Goal: Task Accomplishment & Management: Complete application form

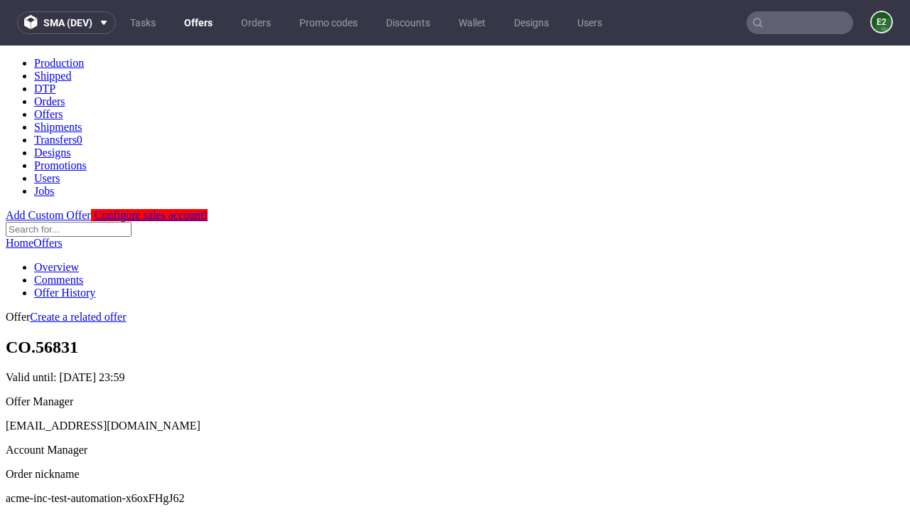
scroll to position [141, 0]
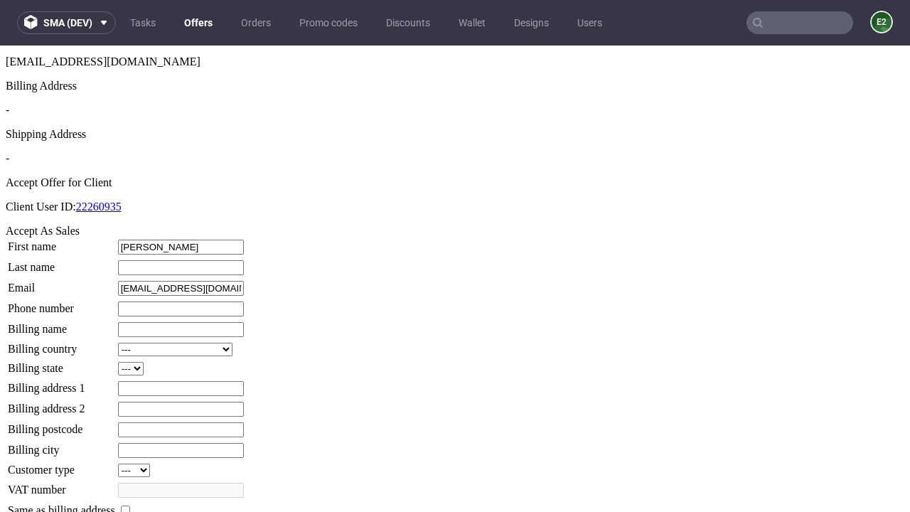
type input "Cortez"
type input "Gorczany"
type input "1509813888"
type input "Serenity.OReilly2"
select select "13"
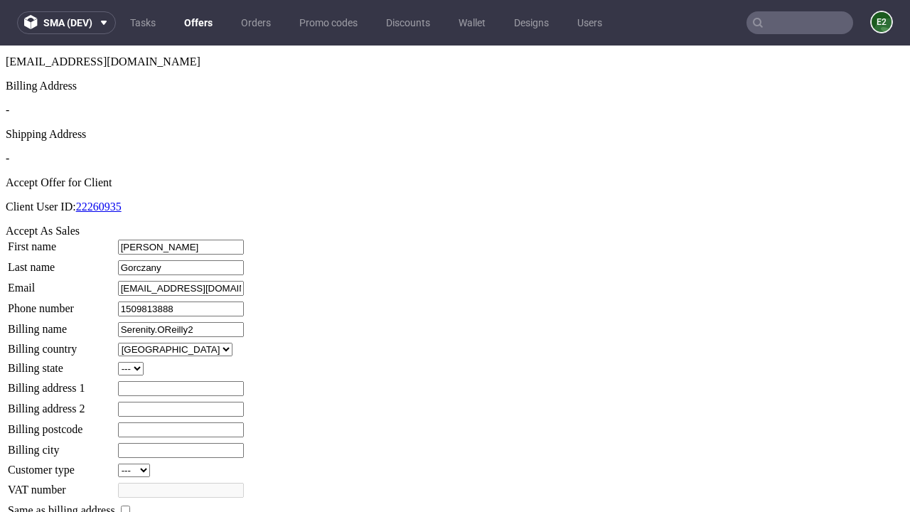
type input "Serenity.OReilly2"
type input "209 Harris-Hansen Way"
select select "132"
type input "PH6 0RW"
type input "North Sengerhampton"
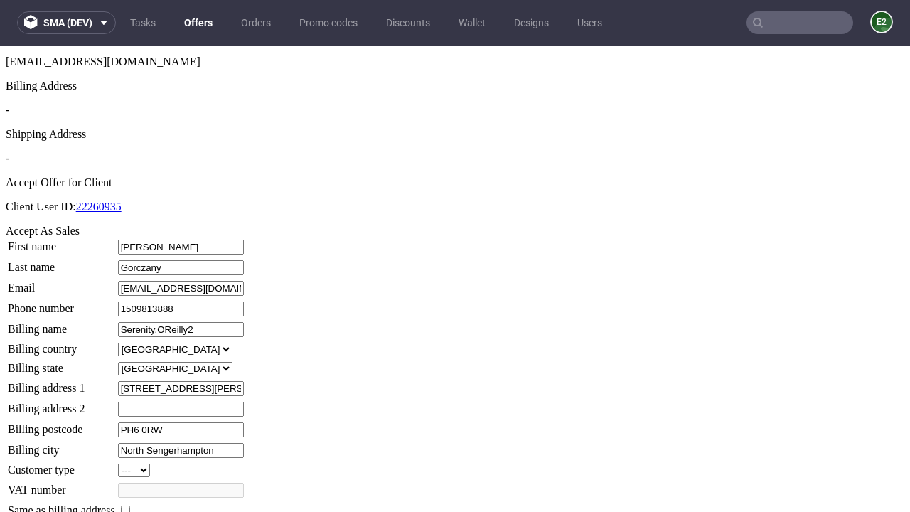
click at [130, 506] on input "checkbox" at bounding box center [125, 510] width 9 height 9
checkbox input "true"
type input "Serenity.OReilly2"
select select "13"
type input "209 Harris-Hansen Way"
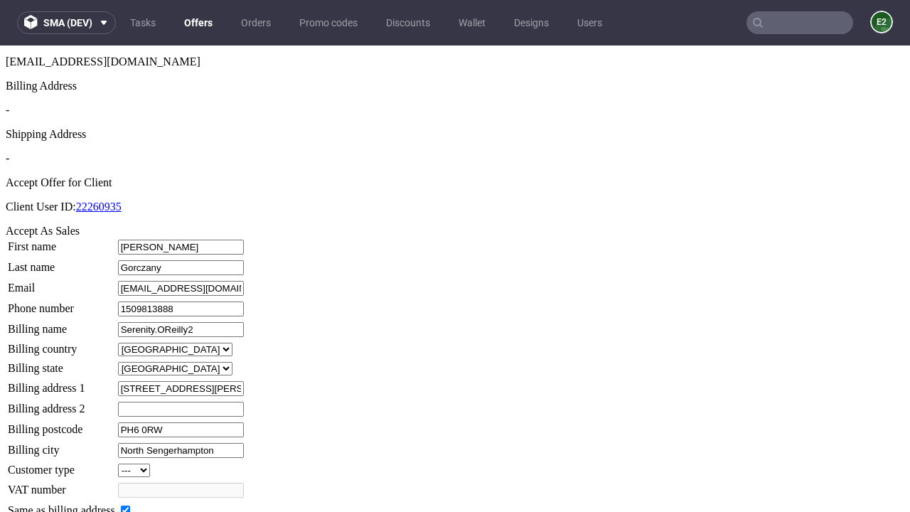
type input "PH6 0RW"
type input "North Sengerhampton"
select select "132"
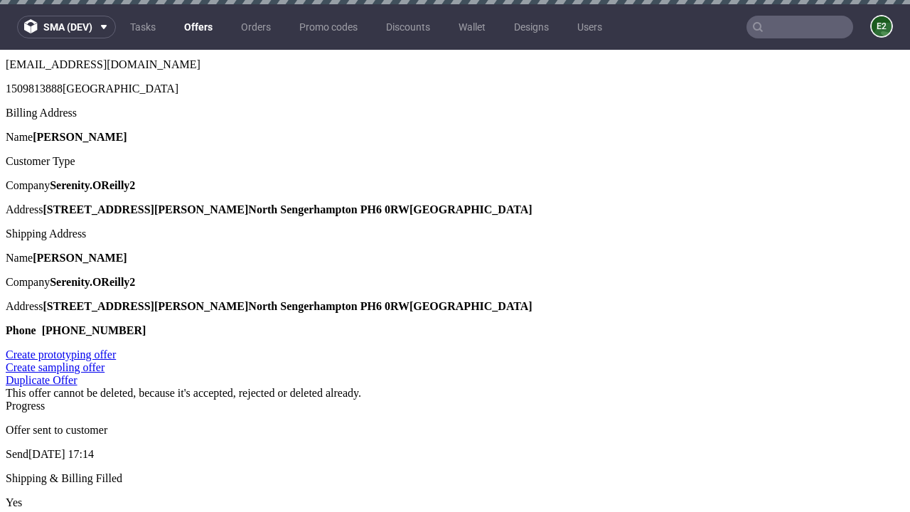
scroll to position [0, 0]
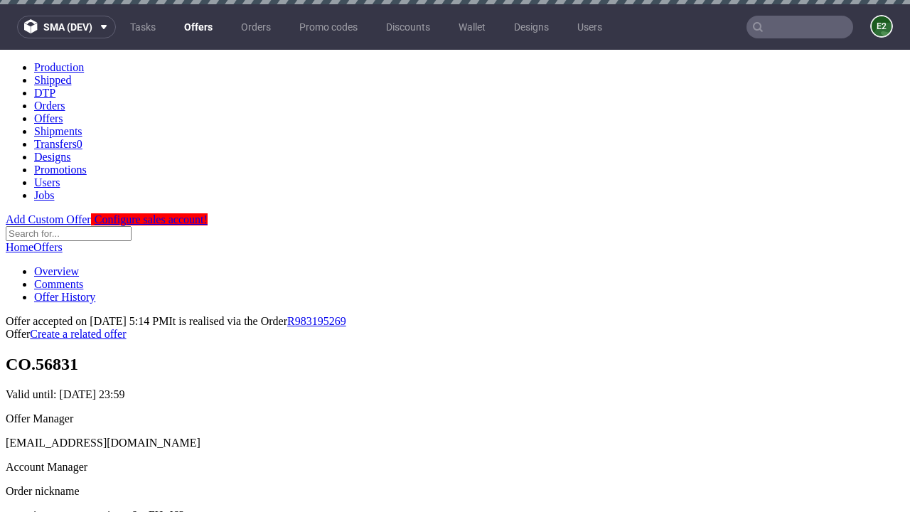
type input "[DATE]"
select select "12214305"
type input "In progress..."
